Goal: Task Accomplishment & Management: Manage account settings

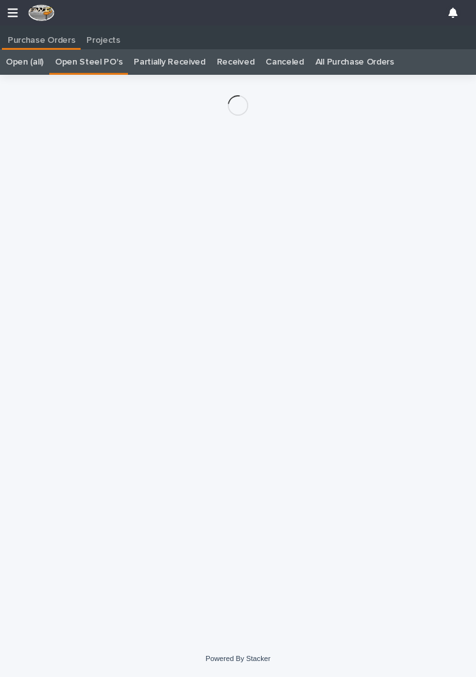
scroll to position [0, 6]
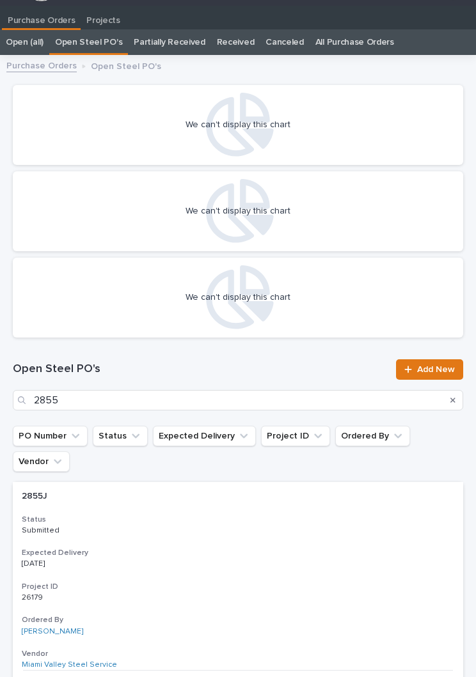
click at [123, 593] on p at bounding box center [75, 597] width 107 height 9
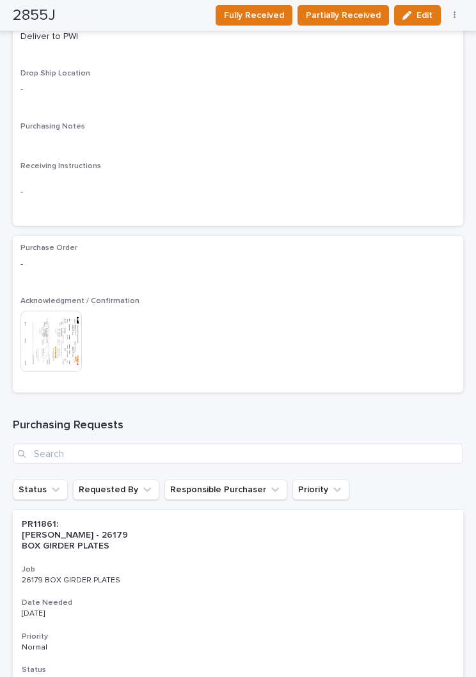
scroll to position [1057, 0]
click at [63, 316] on img at bounding box center [50, 341] width 61 height 61
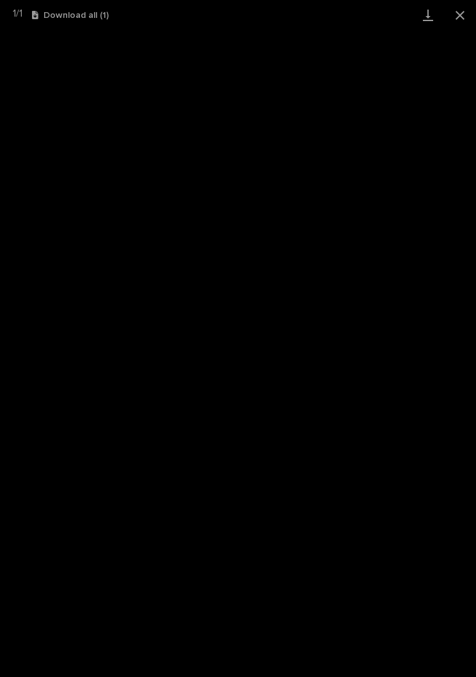
click at [468, 17] on button "Close gallery" at bounding box center [460, 15] width 32 height 30
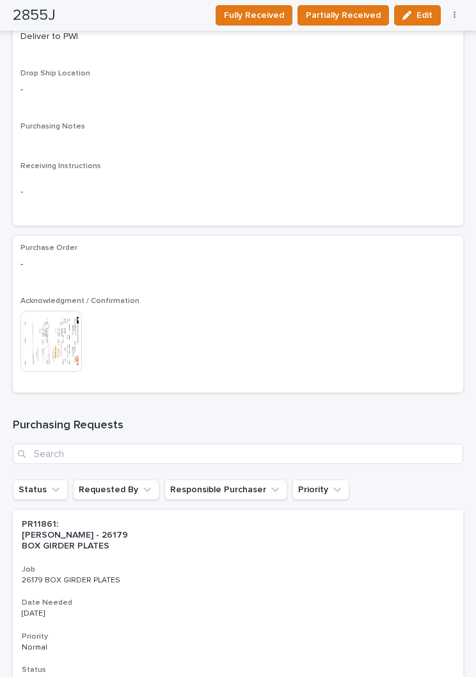
click at [65, 330] on img at bounding box center [50, 341] width 61 height 61
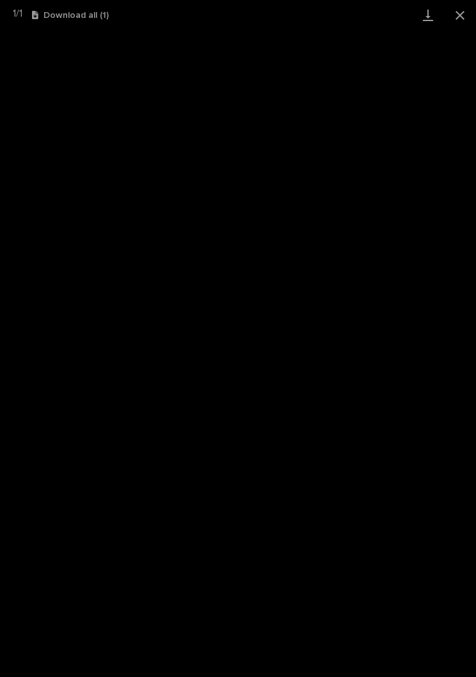
click at [465, 19] on button "Close gallery" at bounding box center [460, 15] width 32 height 30
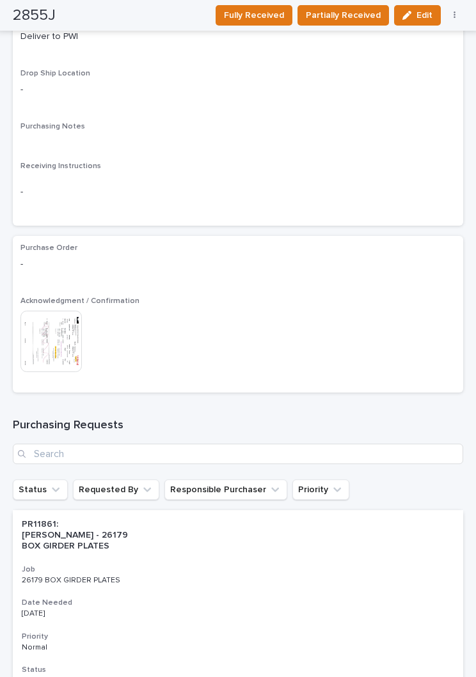
click at [275, 12] on span "Fully Received" at bounding box center [254, 15] width 60 height 15
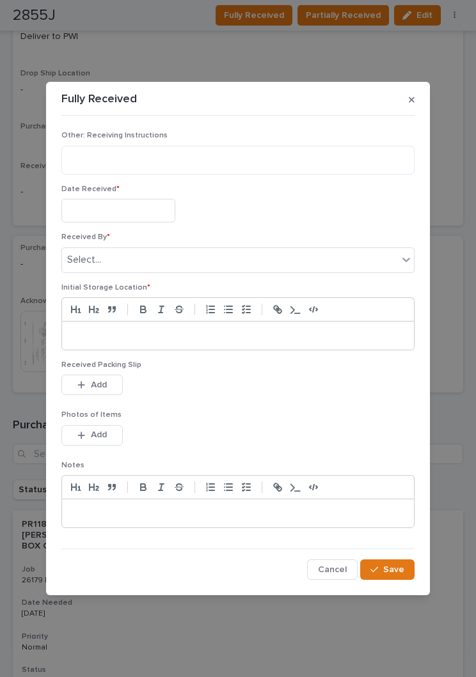
click at [123, 206] on input "text" at bounding box center [118, 211] width 114 height 24
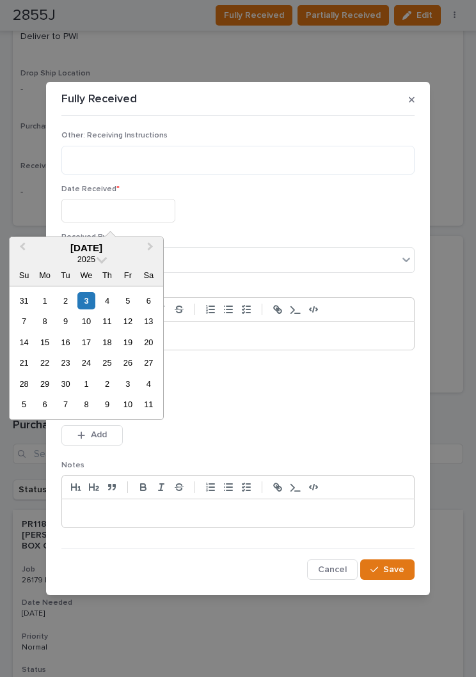
click at [90, 295] on div "3" at bounding box center [85, 300] width 17 height 17
type input "**********"
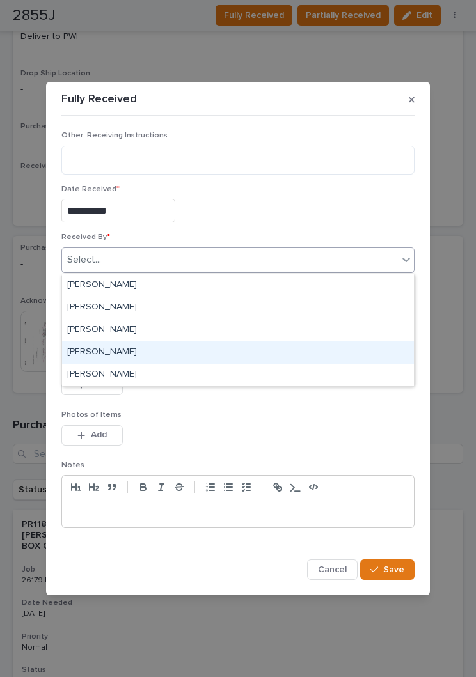
click at [133, 348] on div "[PERSON_NAME]" at bounding box center [238, 352] width 352 height 22
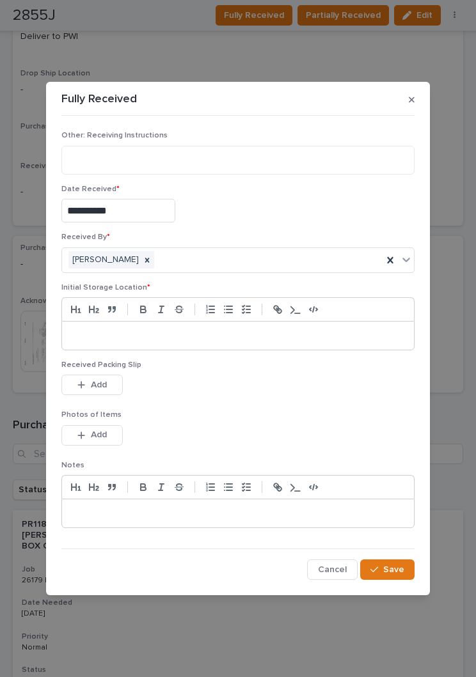
click at [215, 336] on p at bounding box center [238, 335] width 332 height 13
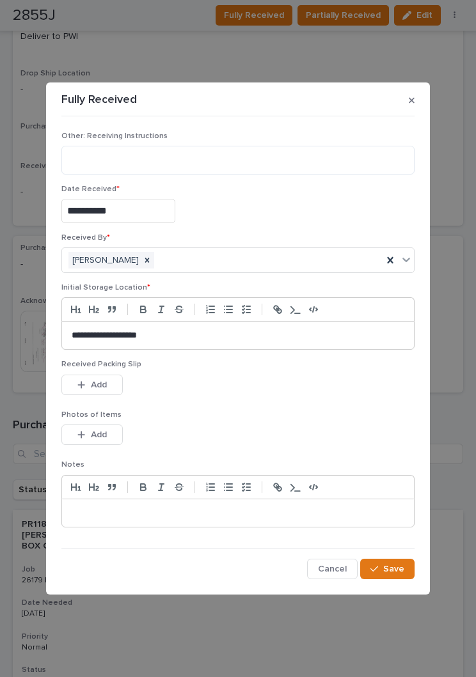
click at [229, 403] on div "Received Packing Slip This file cannot be opened Download File Add" at bounding box center [237, 385] width 353 height 50
click at [263, 384] on div "This file cannot be opened Download File Add" at bounding box center [237, 388] width 353 height 26
click at [104, 375] on button "Add" at bounding box center [91, 385] width 61 height 20
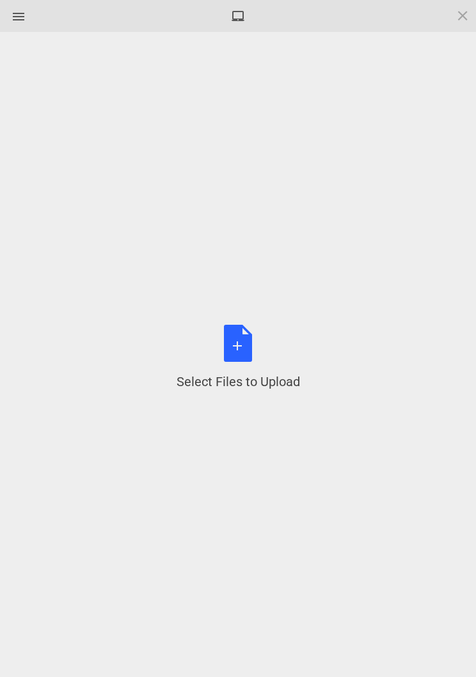
click at [268, 348] on div "Select Files to Upload or Drag and Drop, Copy and Paste Files" at bounding box center [237, 358] width 123 height 66
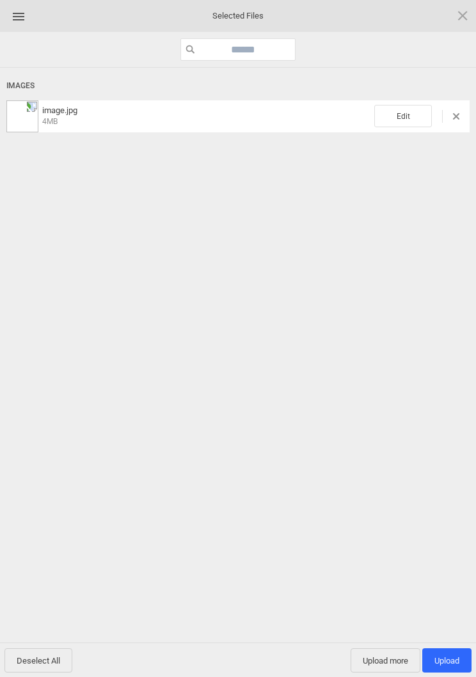
click at [402, 113] on span "Edit" at bounding box center [403, 116] width 58 height 22
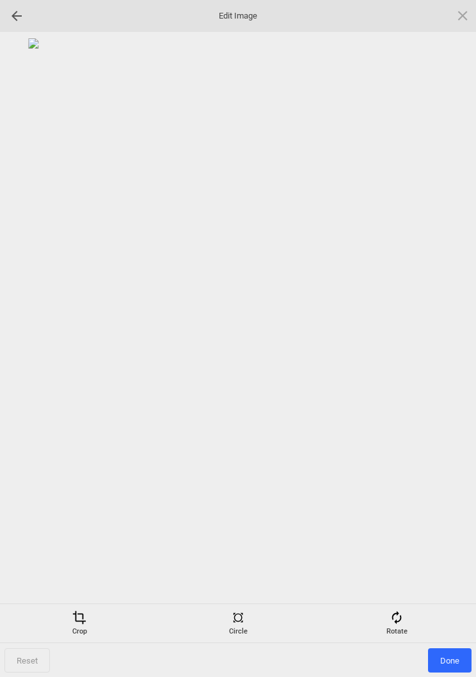
click at [407, 614] on div "Rotate" at bounding box center [396, 624] width 152 height 26
click at [460, 325] on div at bounding box center [447, 339] width 32 height 32
click at [466, 331] on div at bounding box center [237, 317] width 463 height 559
click at [460, 336] on div at bounding box center [447, 339] width 32 height 32
click at [462, 331] on div at bounding box center [447, 339] width 32 height 32
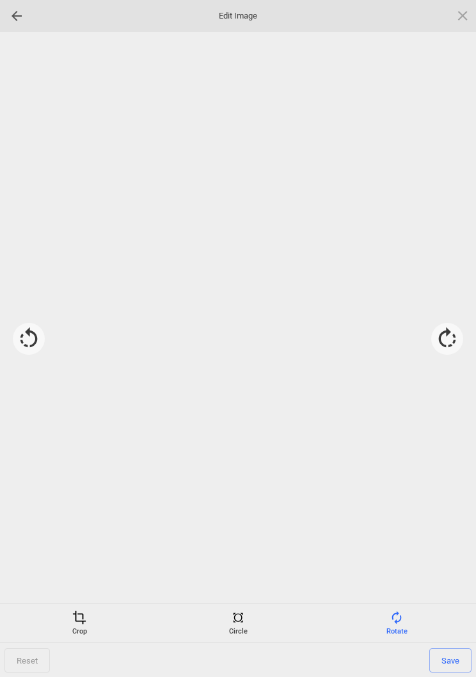
click at [442, 338] on div at bounding box center [447, 339] width 32 height 32
click at [456, 665] on span "Save" at bounding box center [450, 660] width 42 height 24
click at [449, 662] on span "Done" at bounding box center [449, 660] width 43 height 24
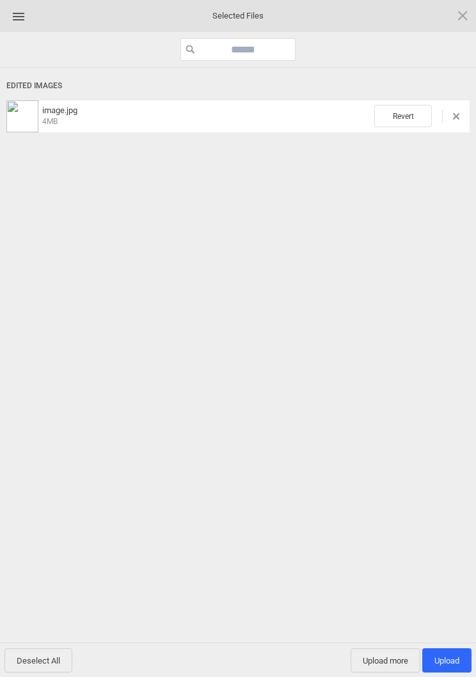
click at [389, 661] on span "Upload more" at bounding box center [385, 660] width 70 height 24
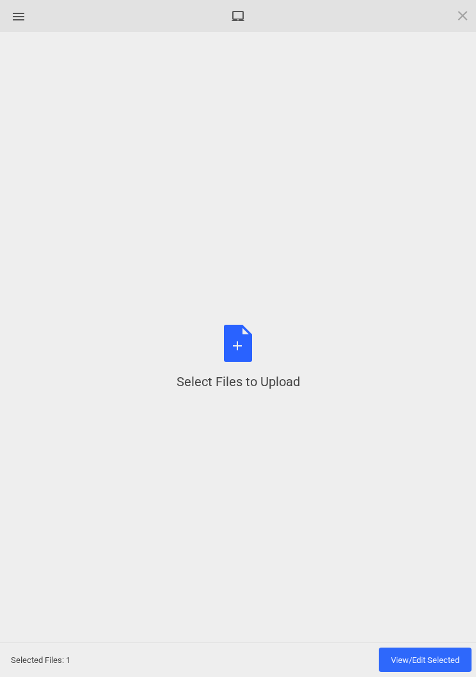
click at [232, 335] on div "Select Files to Upload or Drag and Drop, Copy and Paste Files" at bounding box center [237, 358] width 123 height 66
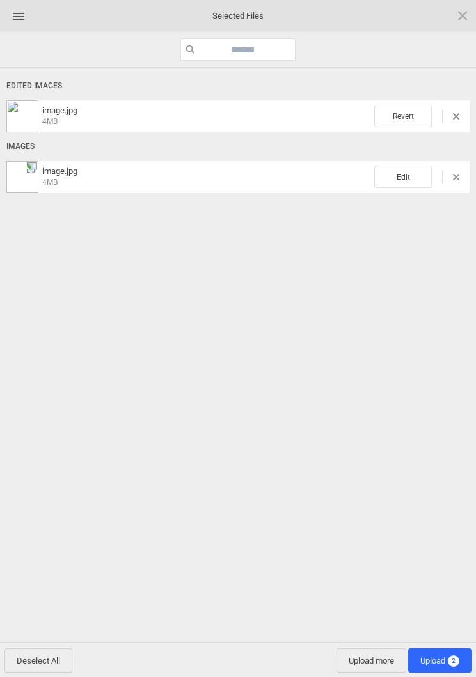
click at [416, 186] on span "Edit" at bounding box center [403, 177] width 58 height 22
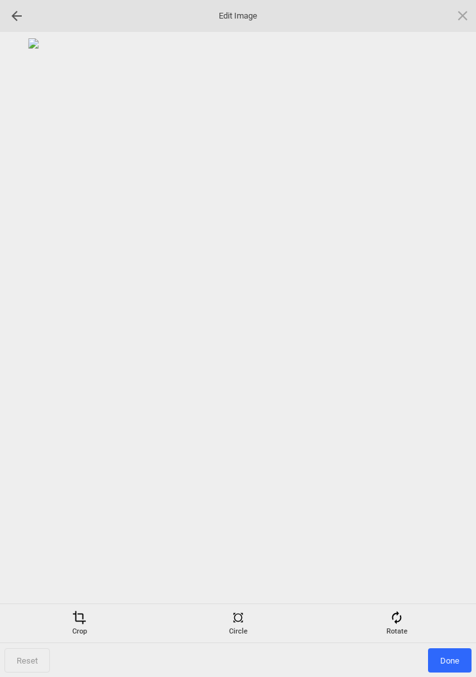
click at [407, 625] on div "Rotate" at bounding box center [396, 624] width 152 height 26
click at [450, 338] on div at bounding box center [447, 339] width 32 height 32
click at [466, 339] on div at bounding box center [237, 317] width 463 height 559
click at [453, 336] on div at bounding box center [447, 339] width 32 height 32
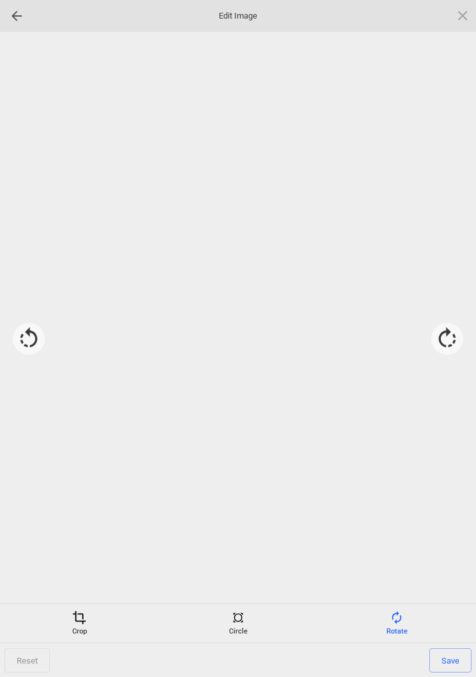
click at [450, 339] on div at bounding box center [447, 339] width 32 height 32
click at [459, 658] on span "Save" at bounding box center [450, 660] width 42 height 24
click at [449, 653] on span "Done" at bounding box center [449, 660] width 43 height 24
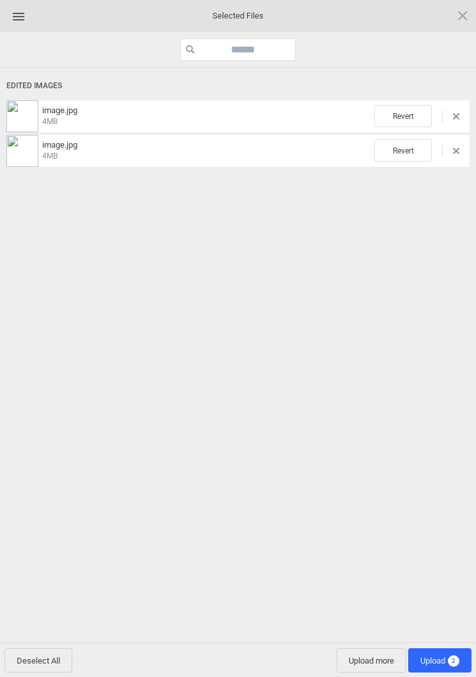
click at [446, 660] on span "Upload 2" at bounding box center [439, 661] width 39 height 10
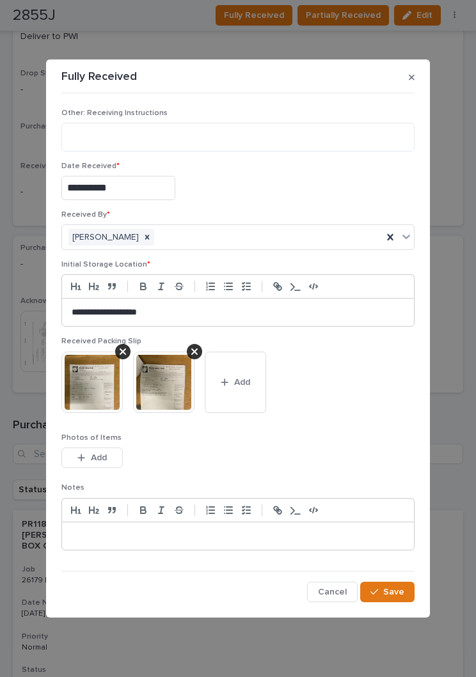
click at [389, 584] on button "Save" at bounding box center [387, 592] width 54 height 20
